Goal: Task Accomplishment & Management: Use online tool/utility

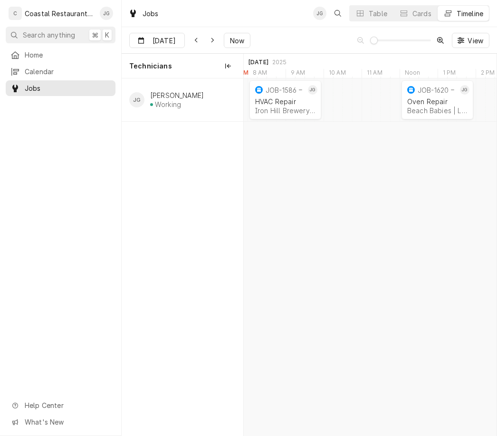
click at [76, 332] on div "Home Calendar Jobs Help Center What's New" at bounding box center [60, 241] width 121 height 389
click at [23, 397] on div "Help Center What's New" at bounding box center [60, 413] width 121 height 44
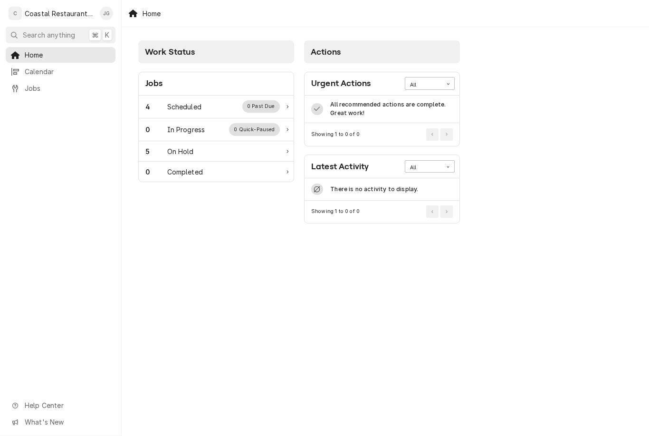
click at [205, 99] on div "4 Scheduled 0 Past Due" at bounding box center [216, 106] width 155 height 23
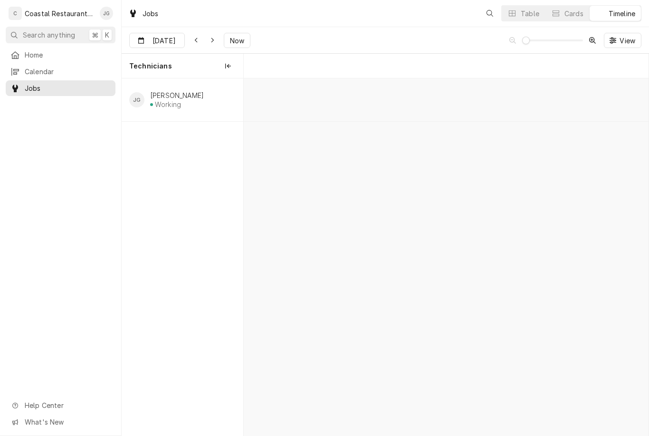
scroll to position [0, 8014]
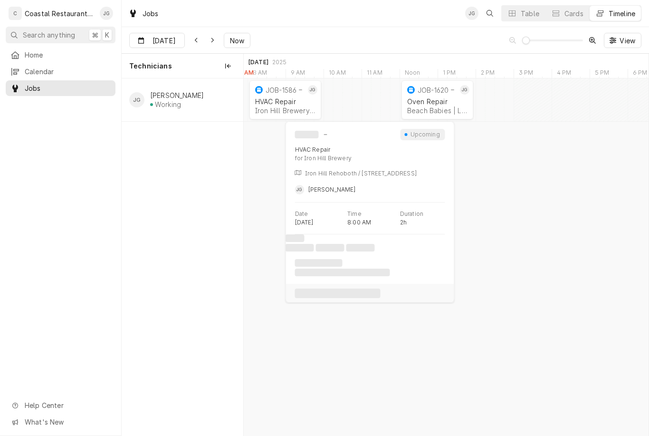
click at [289, 102] on div "HVAC Repair" at bounding box center [285, 101] width 60 height 8
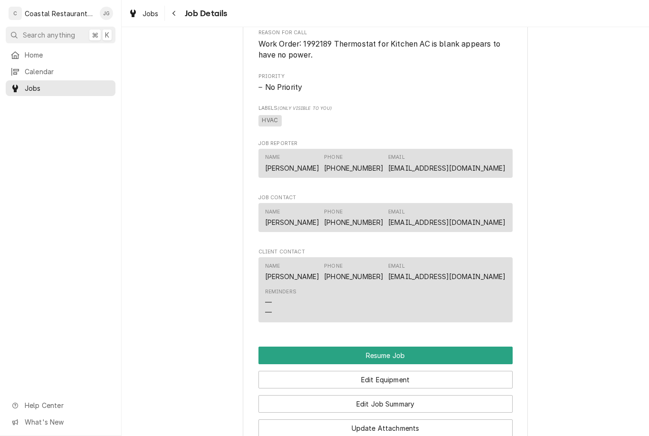
scroll to position [600, 0]
click at [402, 352] on button "Resume Job" at bounding box center [385, 355] width 254 height 18
